Goal: Task Accomplishment & Management: Complete application form

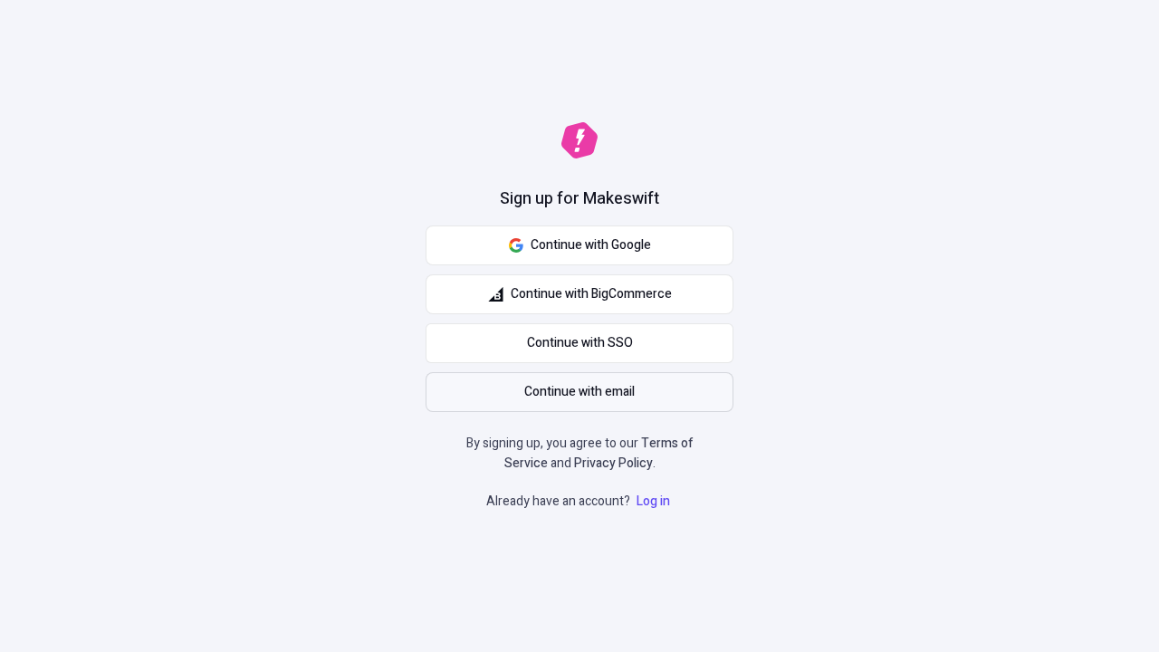
click at [579, 392] on span "Continue with email" at bounding box center [579, 392] width 110 height 20
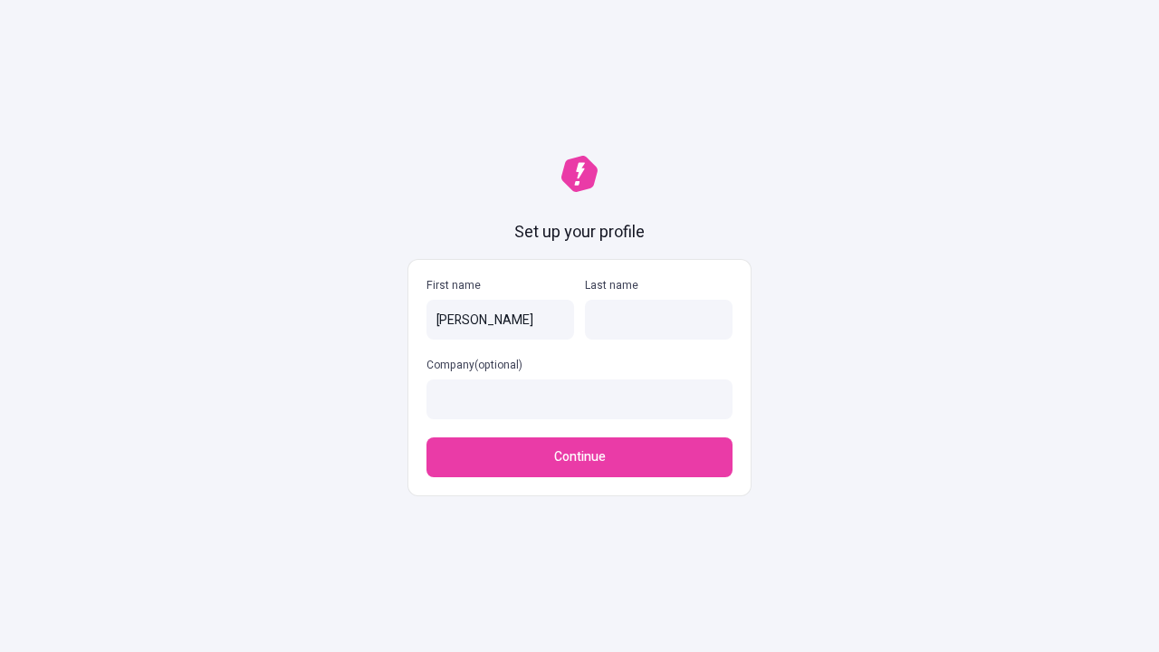
type input "[PERSON_NAME]"
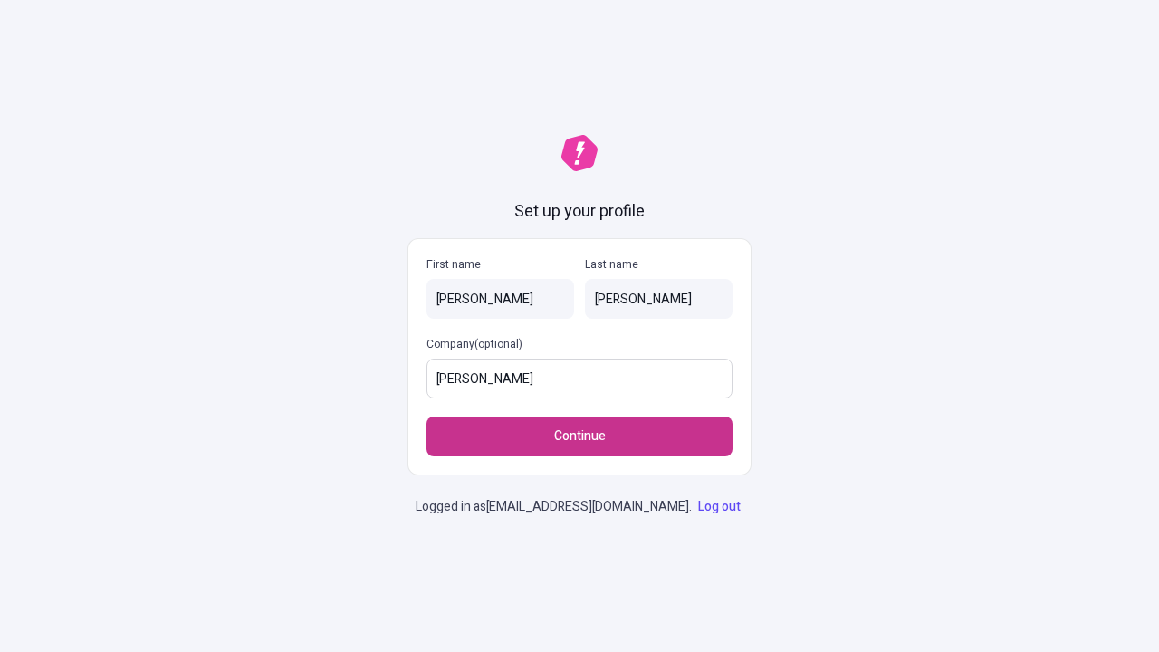
type input "[PERSON_NAME]"
click at [579, 426] on span "Continue" at bounding box center [580, 436] width 52 height 20
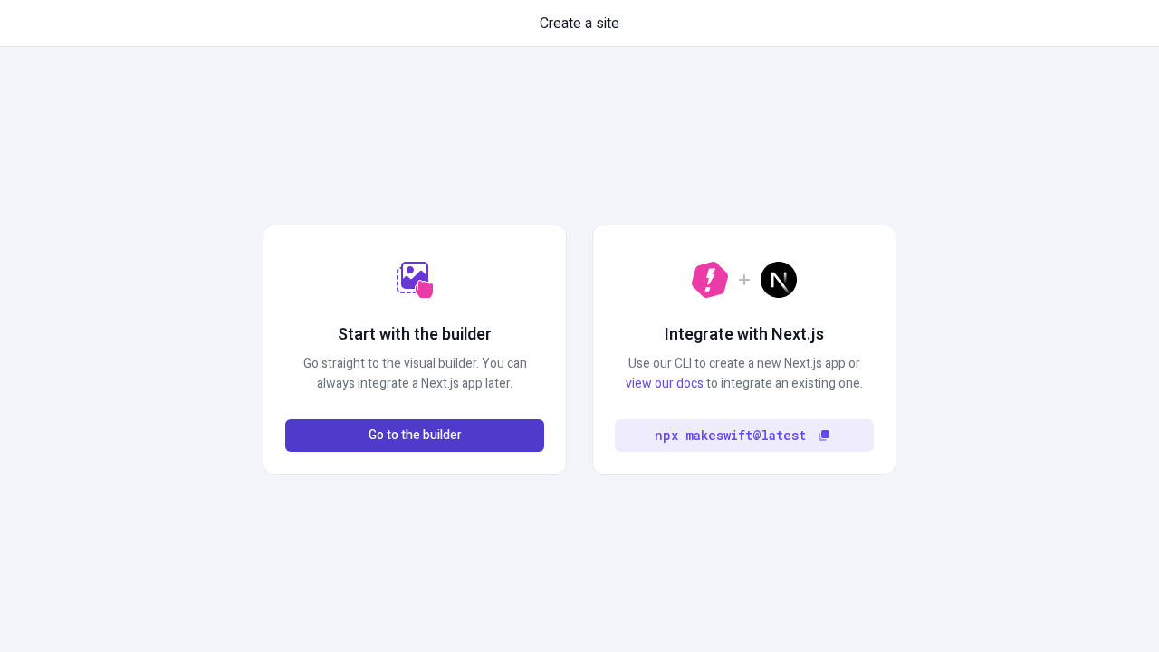
click at [415, 435] on span "Go to the builder" at bounding box center [414, 435] width 93 height 20
